Goal: Information Seeking & Learning: Learn about a topic

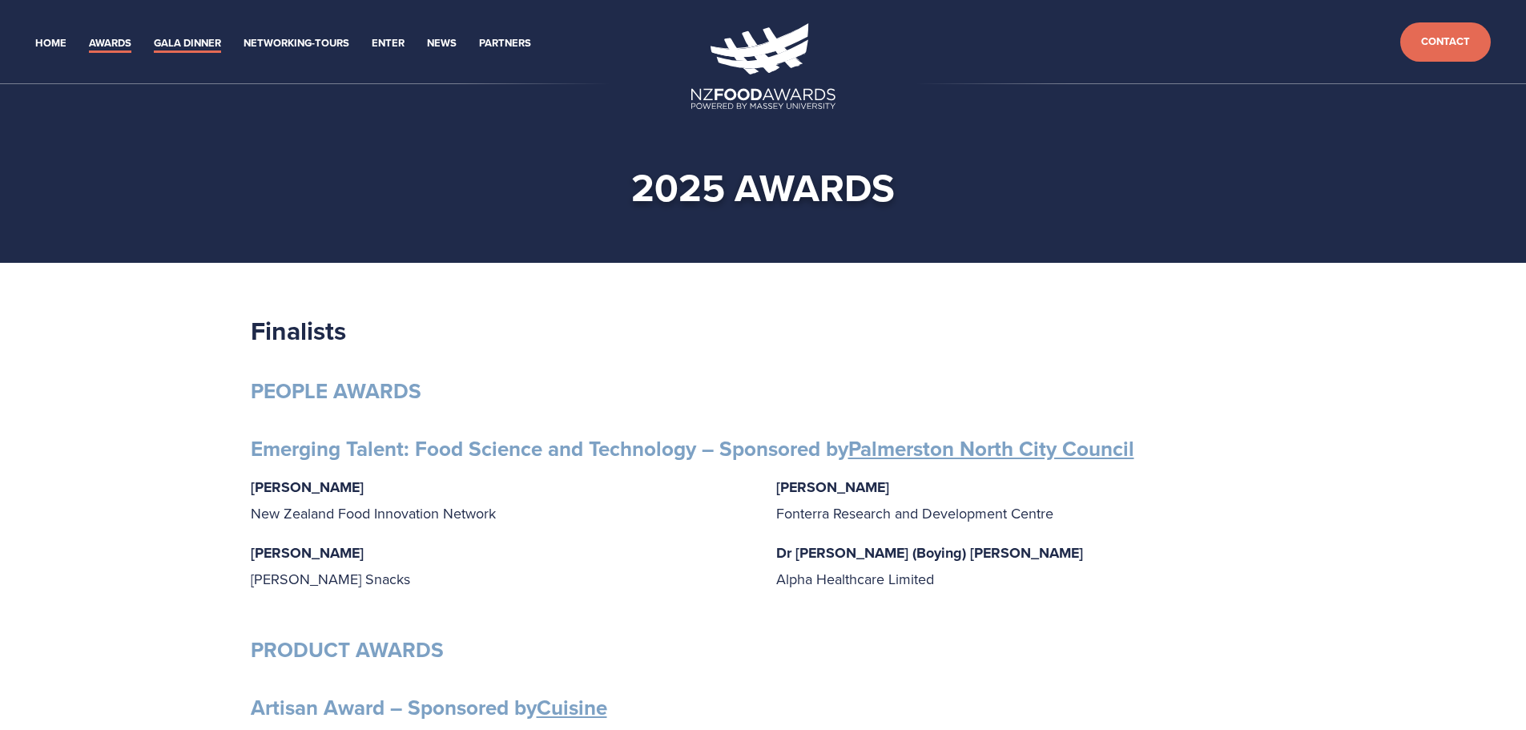
click at [203, 41] on link "Gala Dinner" at bounding box center [187, 43] width 67 height 18
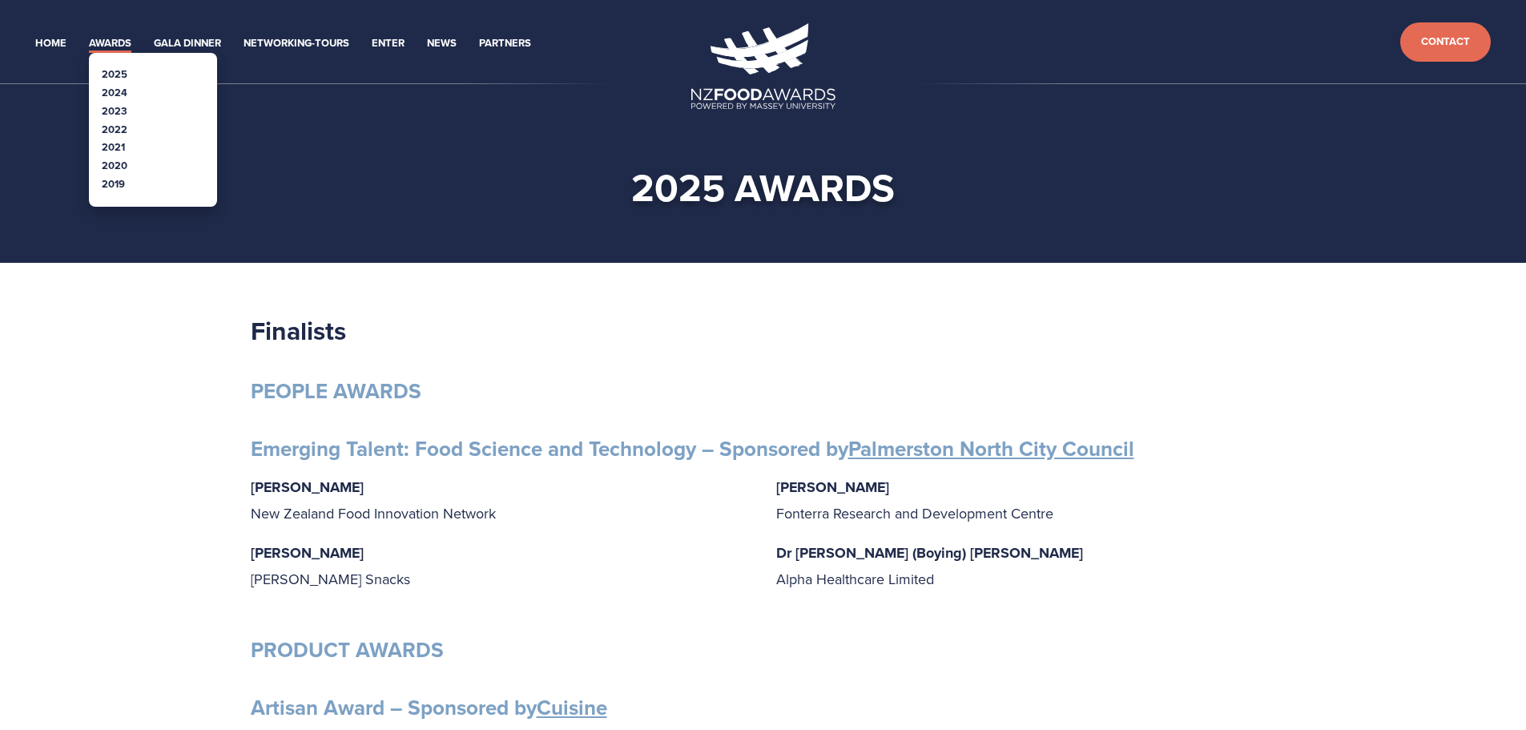
click at [100, 42] on link "Awards" at bounding box center [110, 43] width 42 height 18
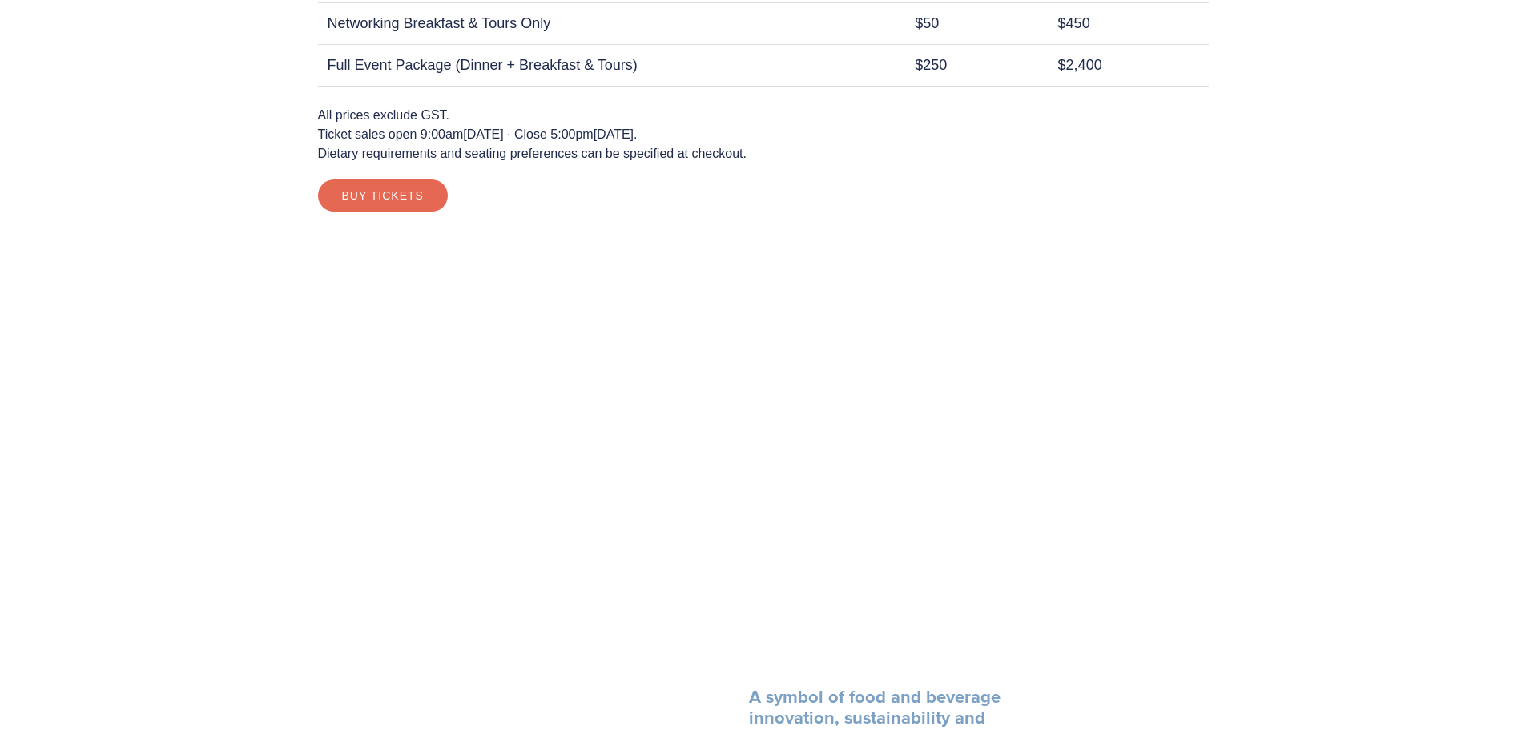
scroll to position [1442, 0]
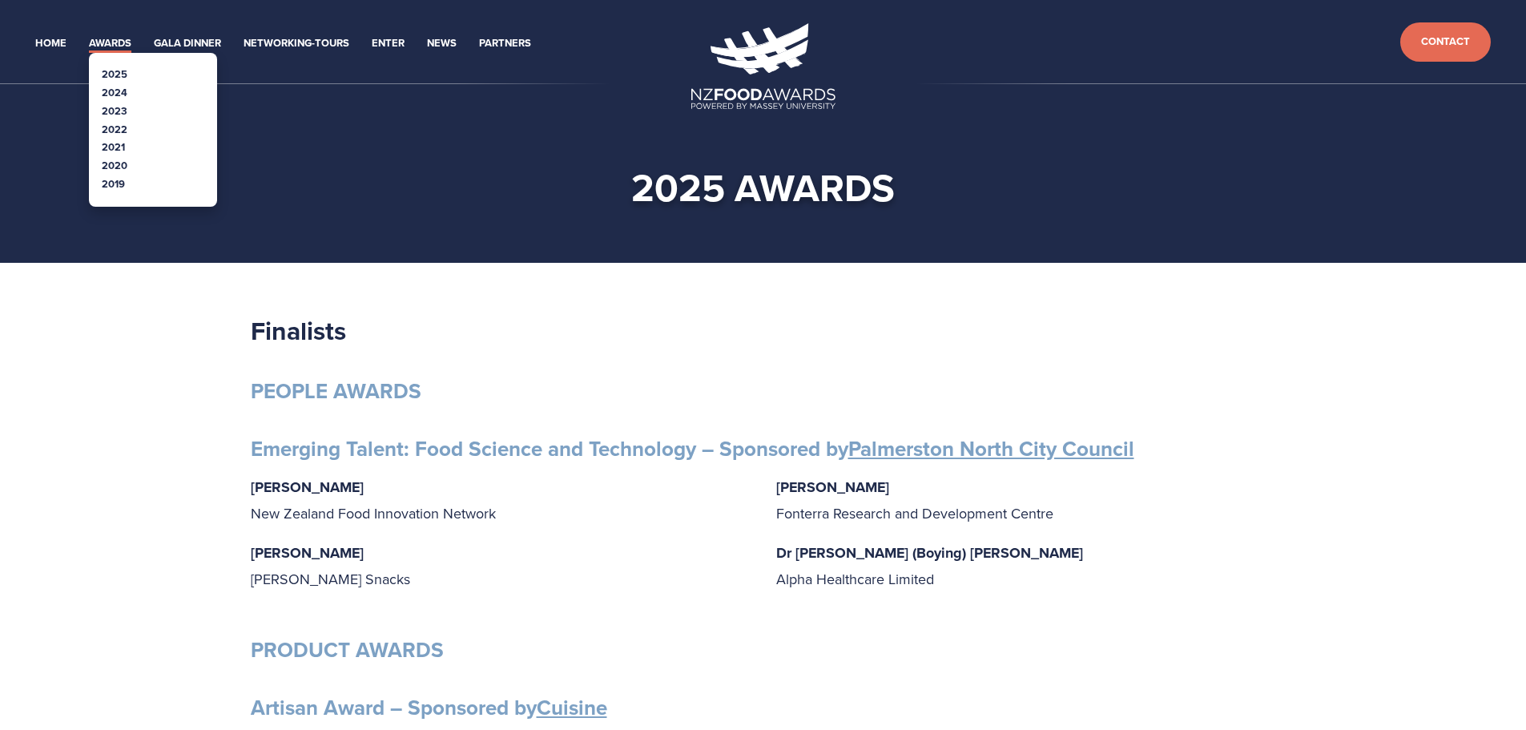
click at [107, 140] on link "2021" at bounding box center [113, 146] width 23 height 15
click at [114, 159] on link "2020" at bounding box center [115, 165] width 26 height 15
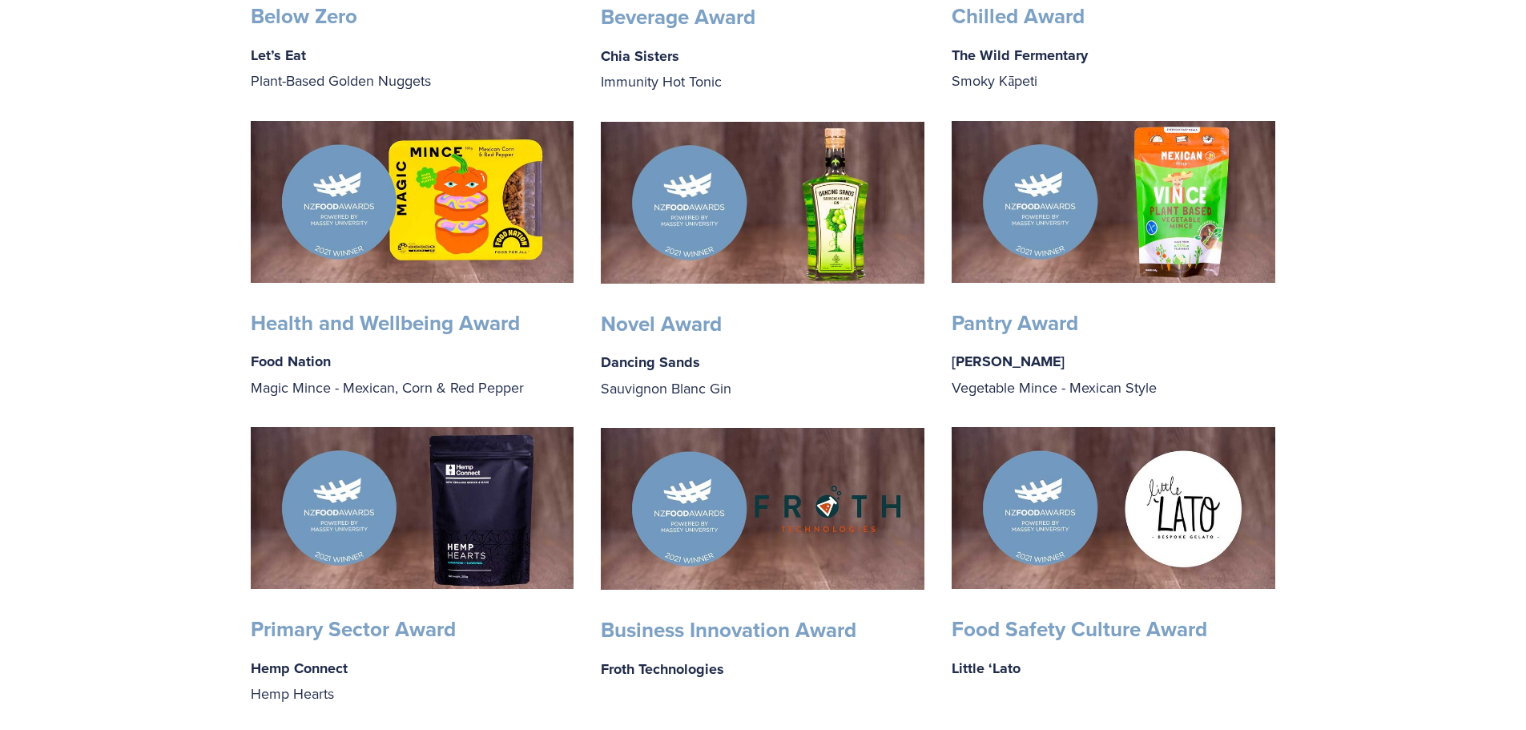
scroll to position [1121, 0]
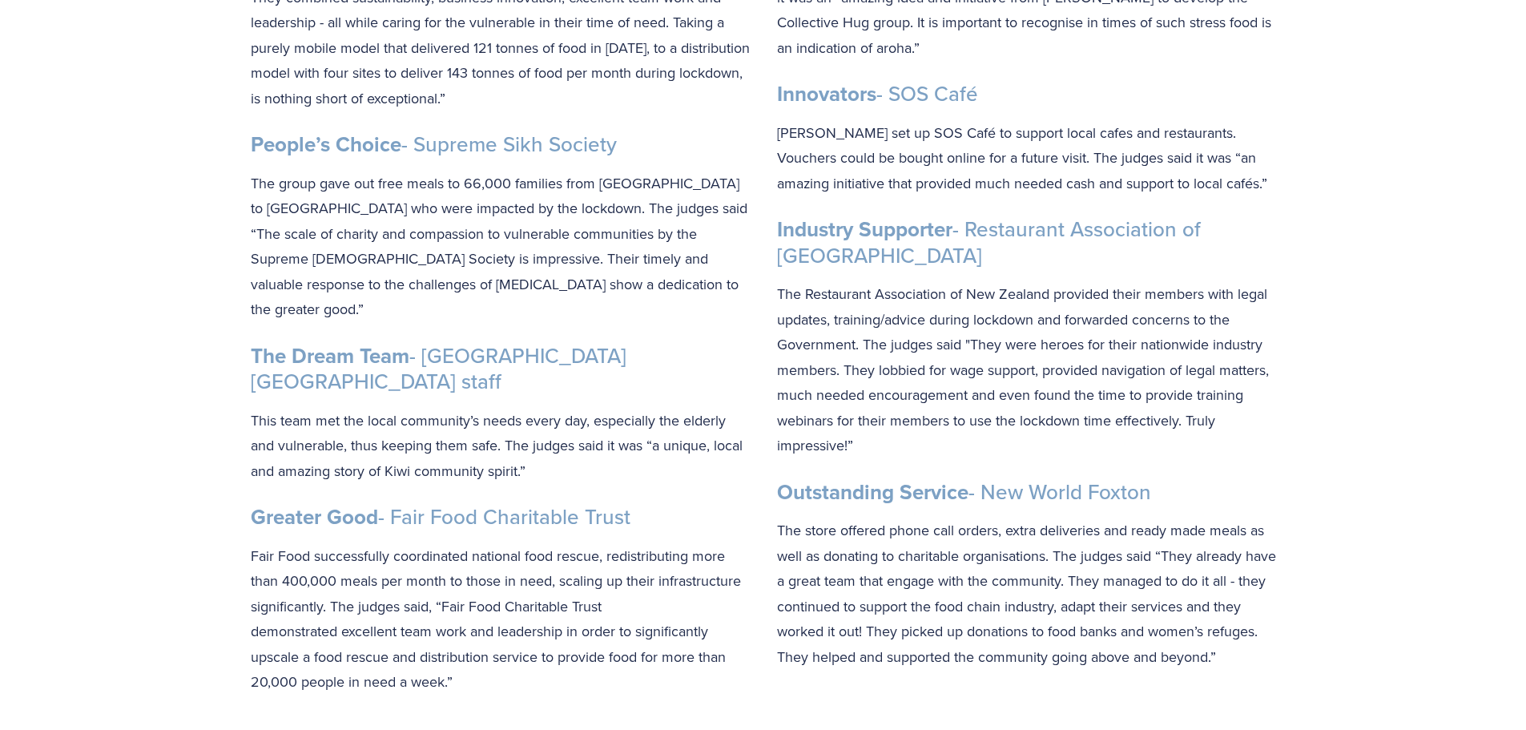
scroll to position [160, 0]
